Goal: Find specific page/section: Find specific page/section

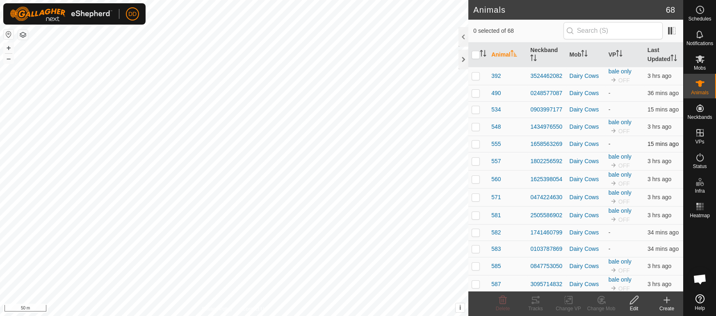
scroll to position [266, 0]
click at [657, 52] on th "Last Updated" at bounding box center [663, 55] width 39 height 25
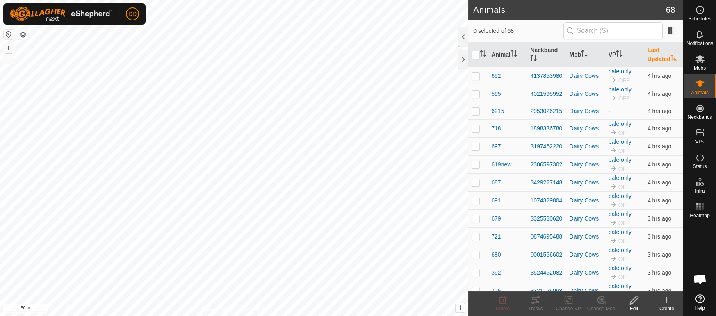
click at [657, 52] on th "Last Updated" at bounding box center [663, 55] width 39 height 25
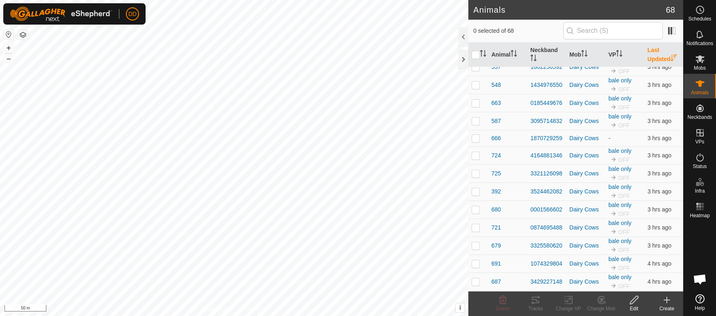
scroll to position [949, 0]
click at [625, 55] on th "VP" at bounding box center [624, 55] width 39 height 25
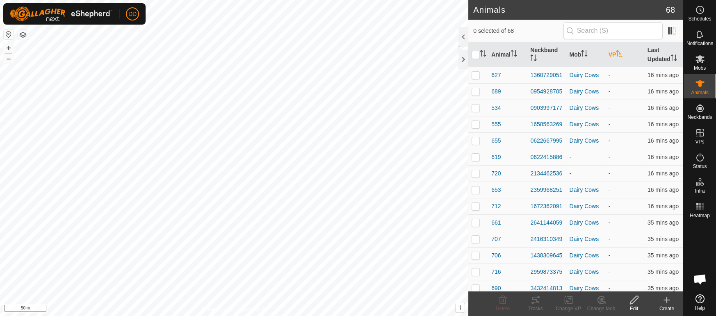
click at [625, 55] on th "VP" at bounding box center [624, 55] width 39 height 25
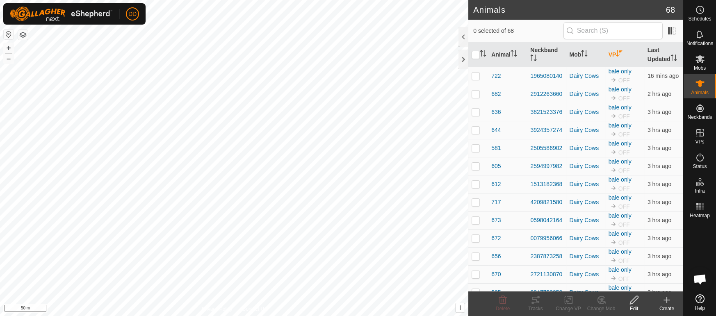
click at [625, 55] on th "VP" at bounding box center [624, 55] width 39 height 25
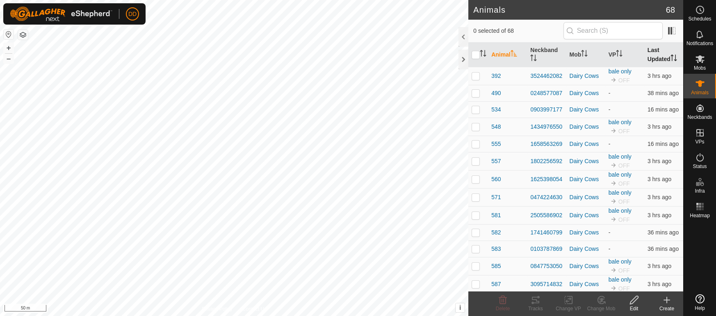
click at [662, 54] on th "Last Updated" at bounding box center [663, 55] width 39 height 25
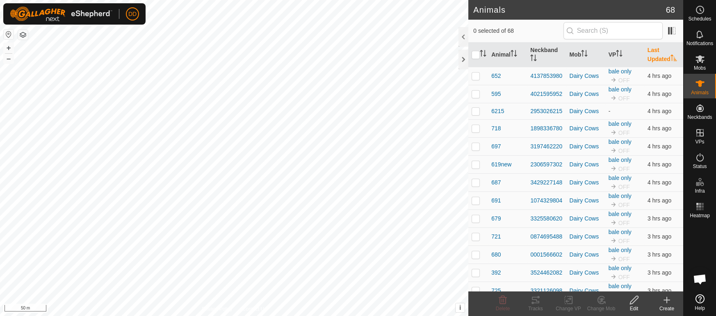
scroll to position [266, 0]
click at [662, 54] on th "Last Updated" at bounding box center [663, 55] width 39 height 25
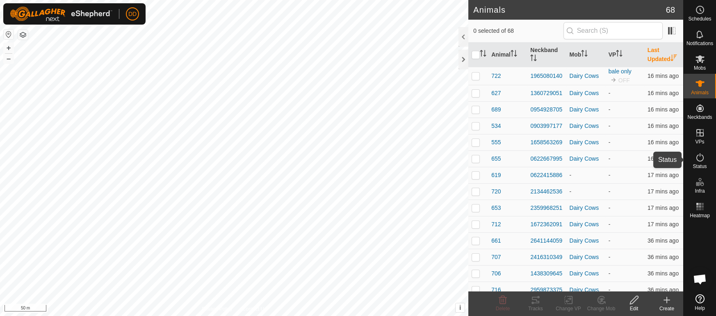
click at [699, 161] on icon at bounding box center [700, 157] width 10 height 10
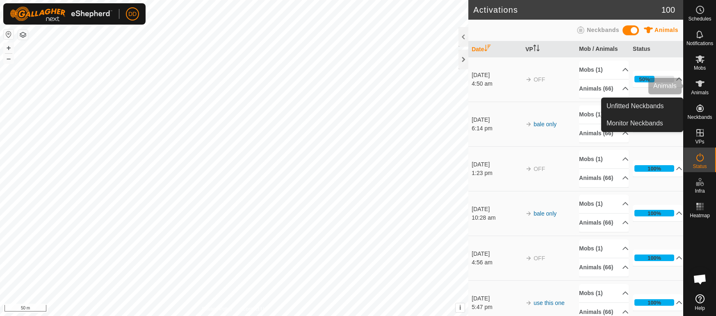
click at [700, 88] on icon at bounding box center [700, 84] width 10 height 10
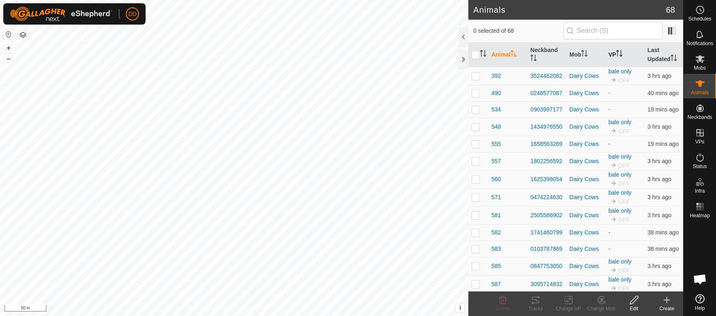
click at [621, 57] on p-sorticon "Activate to sort" at bounding box center [619, 54] width 7 height 7
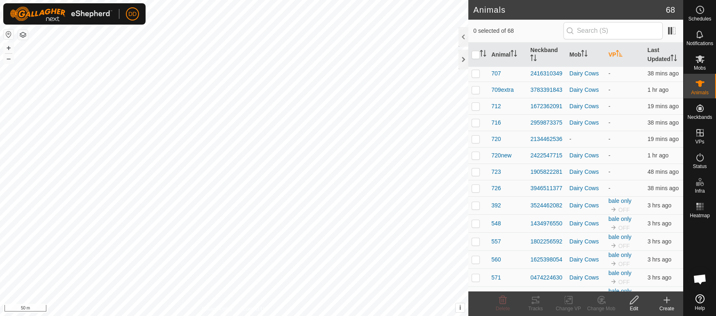
scroll to position [446, 0]
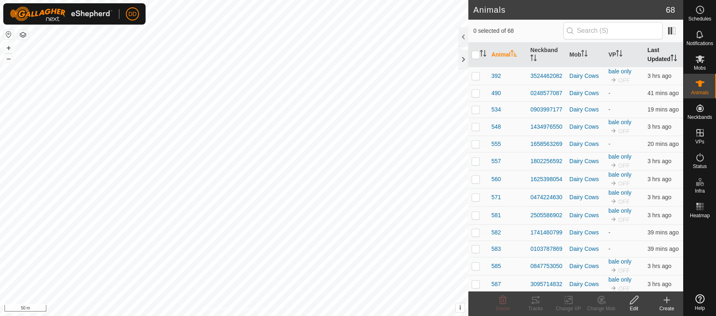
click at [655, 60] on th "Last Updated" at bounding box center [663, 55] width 39 height 25
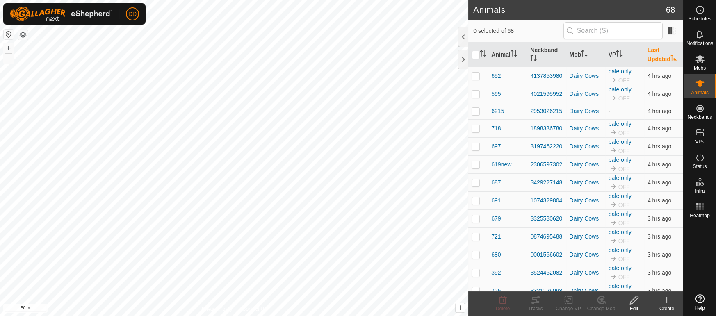
click at [655, 60] on th "Last Updated" at bounding box center [663, 55] width 39 height 25
